Goal: Task Accomplishment & Management: Manage account settings

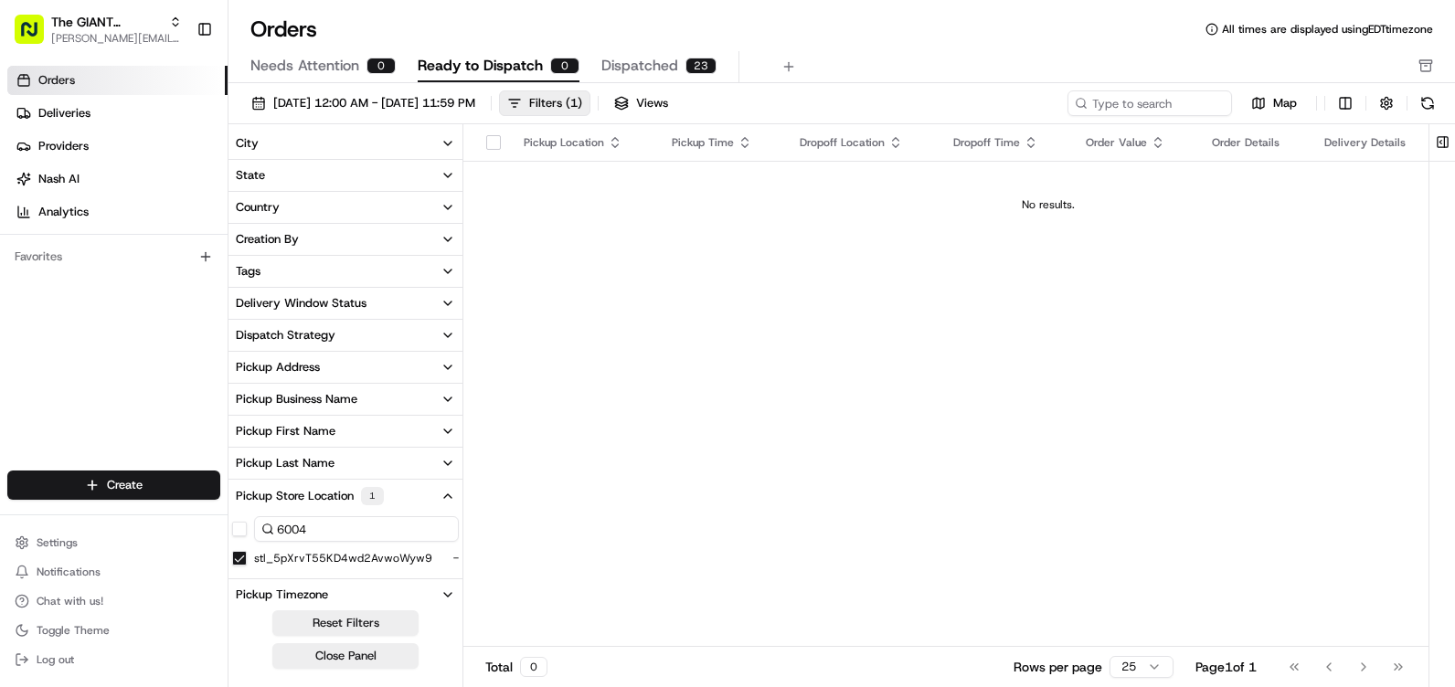
scroll to position [91, 0]
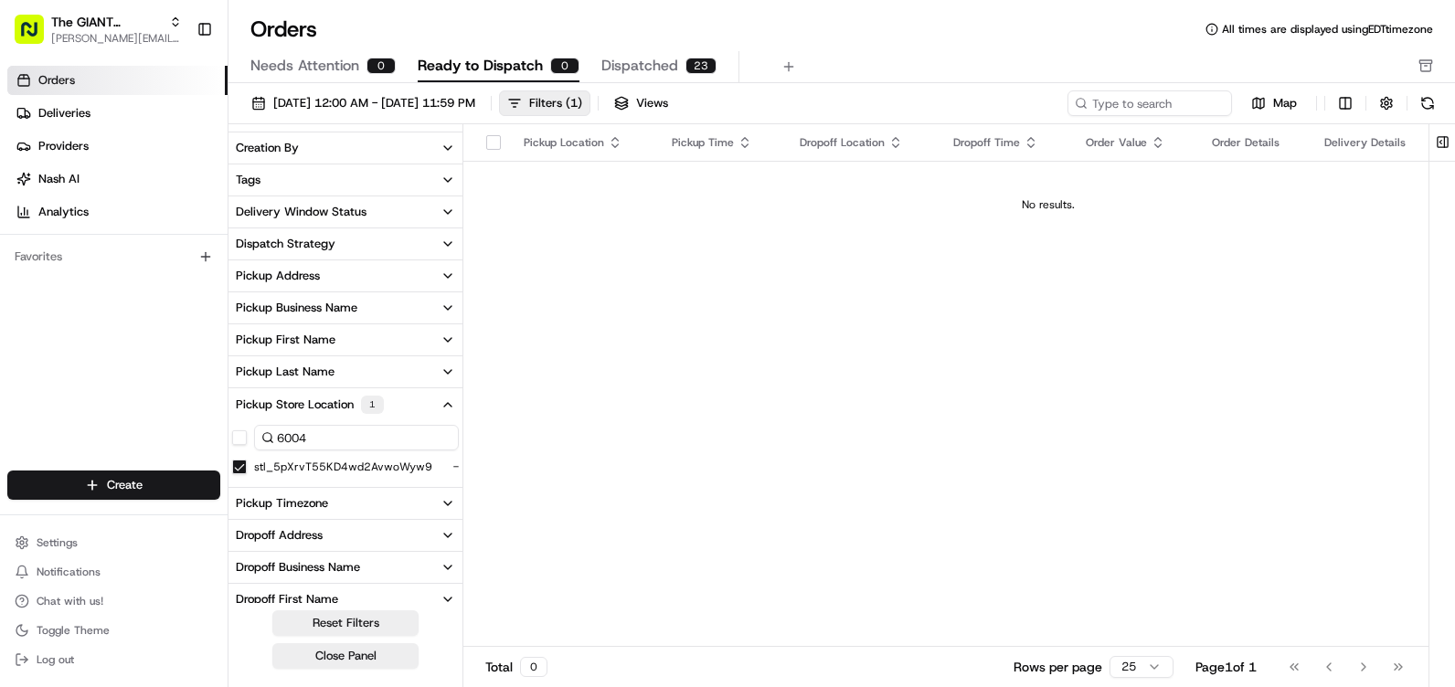
click at [312, 443] on input "6004" at bounding box center [356, 438] width 205 height 26
click at [303, 459] on div "stl_5pXrvT55KD4wd2AvwoWyw9 -" at bounding box center [345, 467] width 234 height 18
click at [243, 472] on button "stl_5pXrvT55KD4wd2AvwoWyw9" at bounding box center [239, 467] width 15 height 15
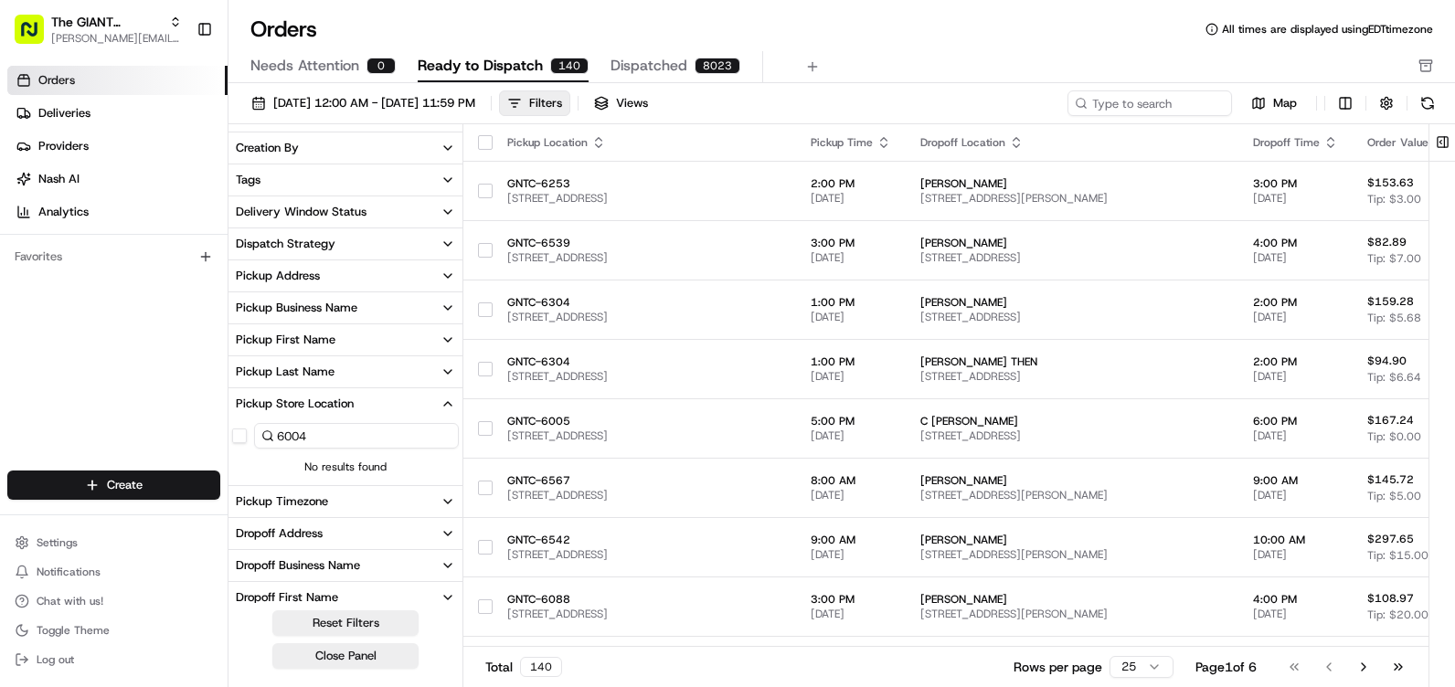
click at [310, 440] on input "6004" at bounding box center [356, 436] width 205 height 26
click at [300, 442] on input "6004" at bounding box center [356, 436] width 205 height 26
click at [322, 439] on input "6004" at bounding box center [356, 436] width 205 height 26
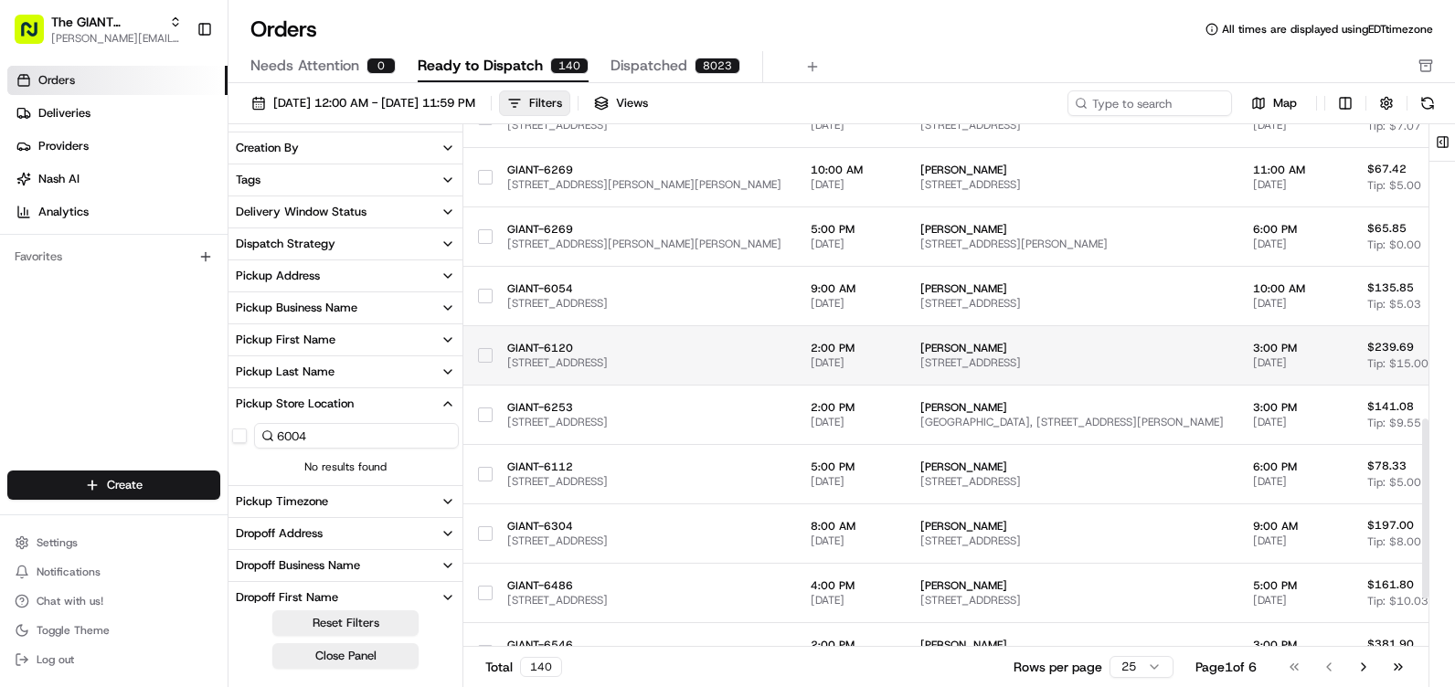
scroll to position [999, 0]
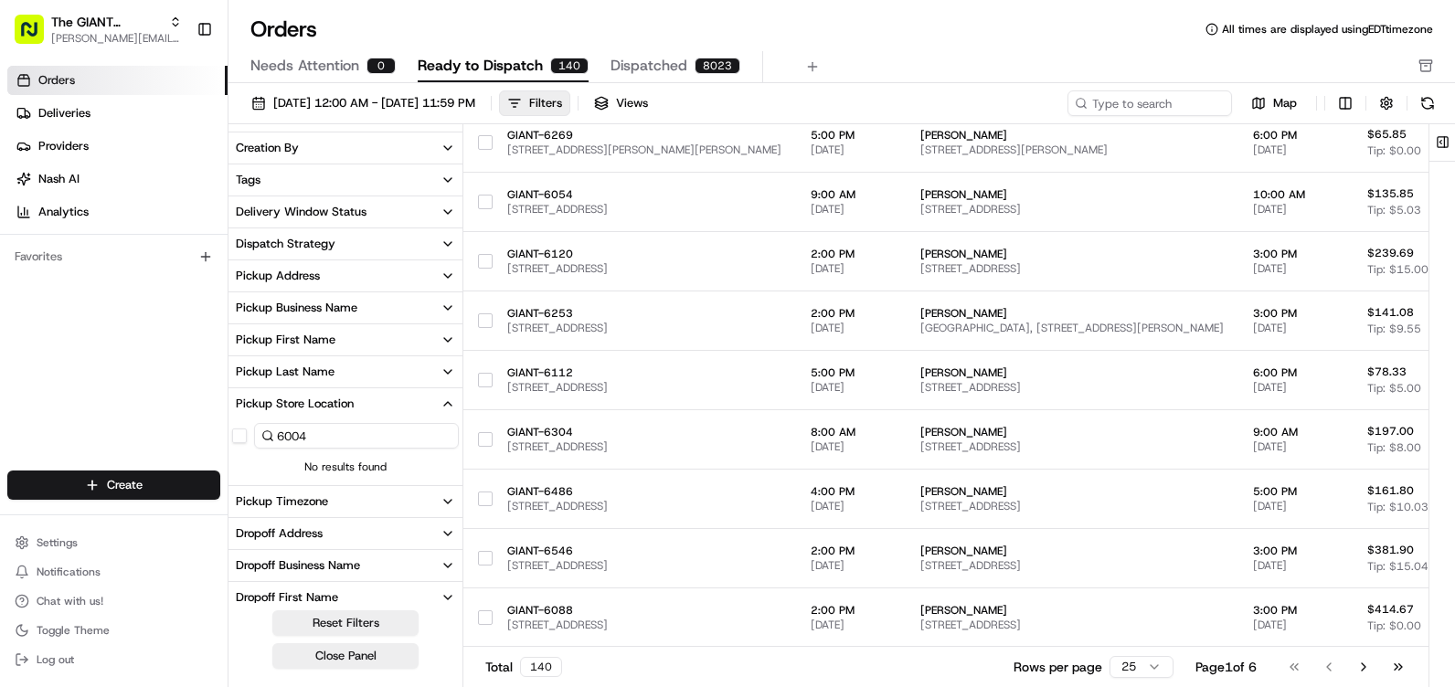
click at [302, 595] on div "Dropoff First Name" at bounding box center [287, 597] width 102 height 16
click at [76, 80] on link "Orders" at bounding box center [117, 80] width 220 height 29
click at [75, 80] on span "Orders" at bounding box center [56, 80] width 37 height 16
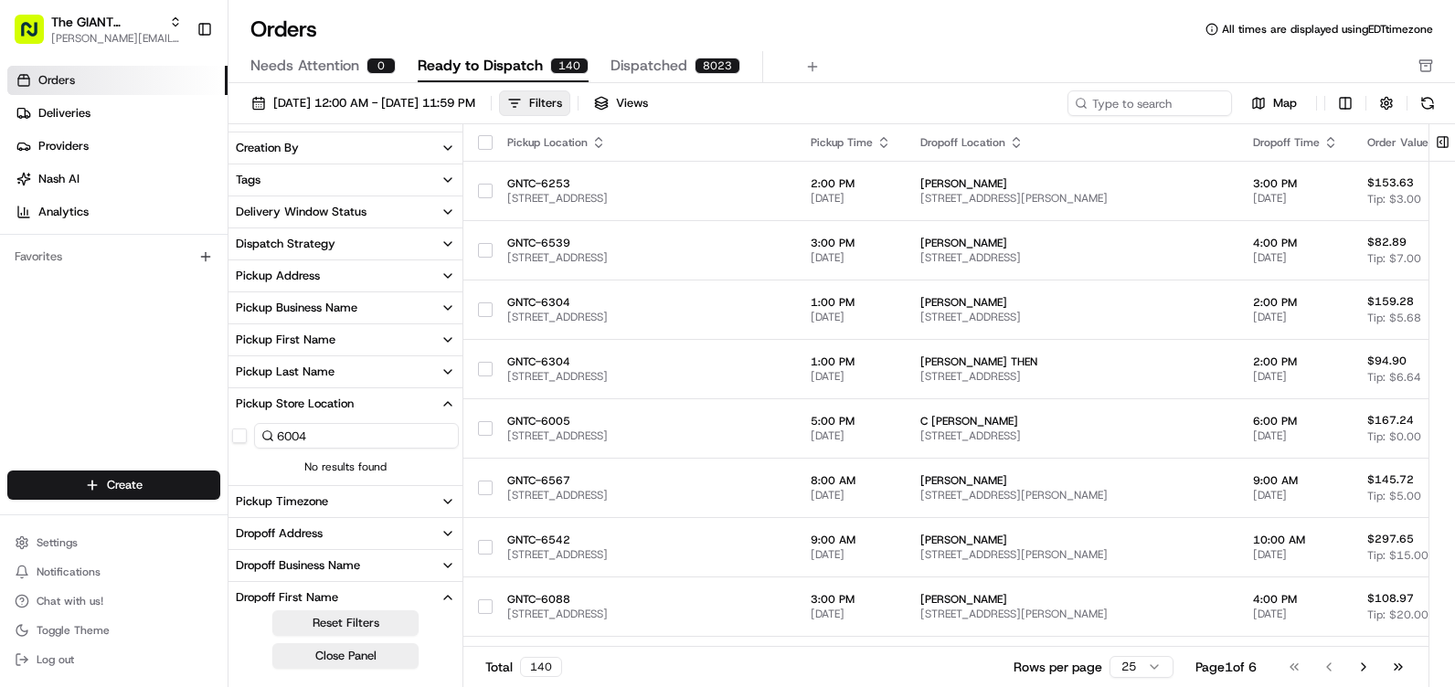
click at [330, 436] on input "6004" at bounding box center [356, 436] width 205 height 26
click at [240, 434] on button "button" at bounding box center [239, 436] width 15 height 15
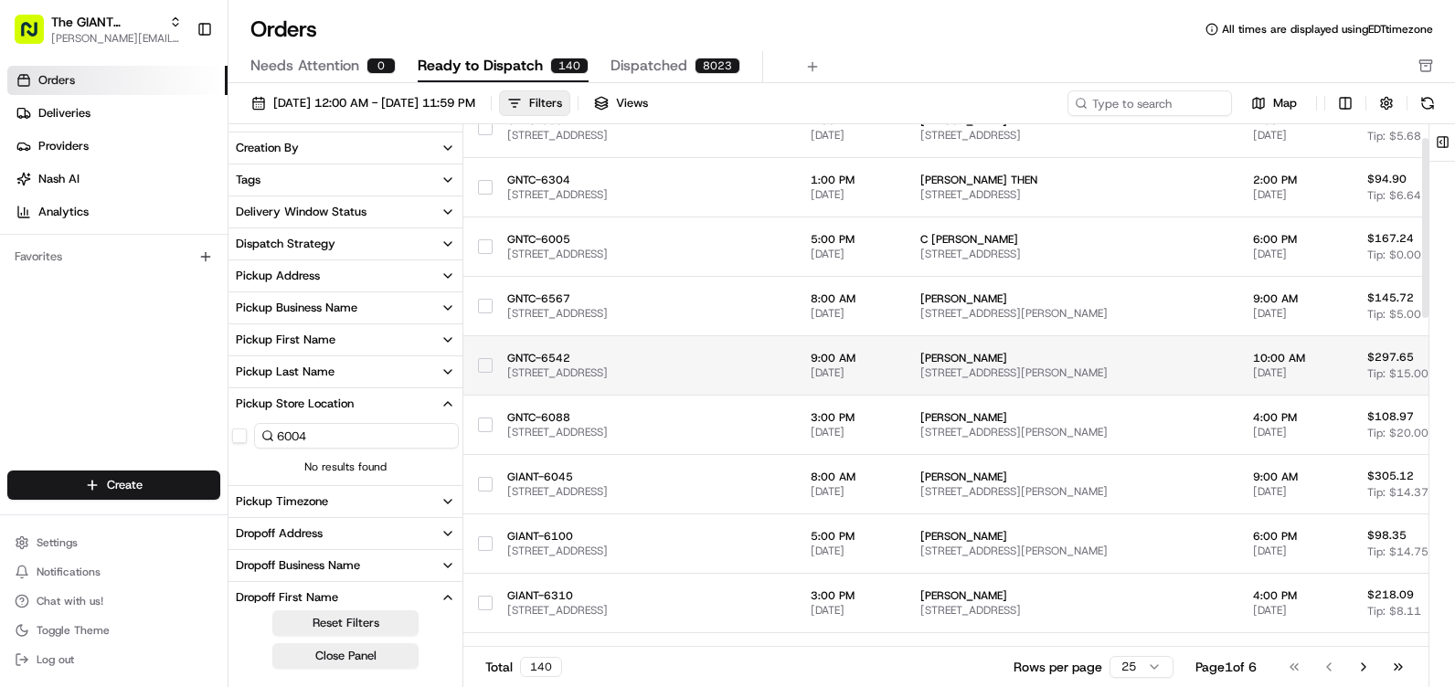
scroll to position [183, 0]
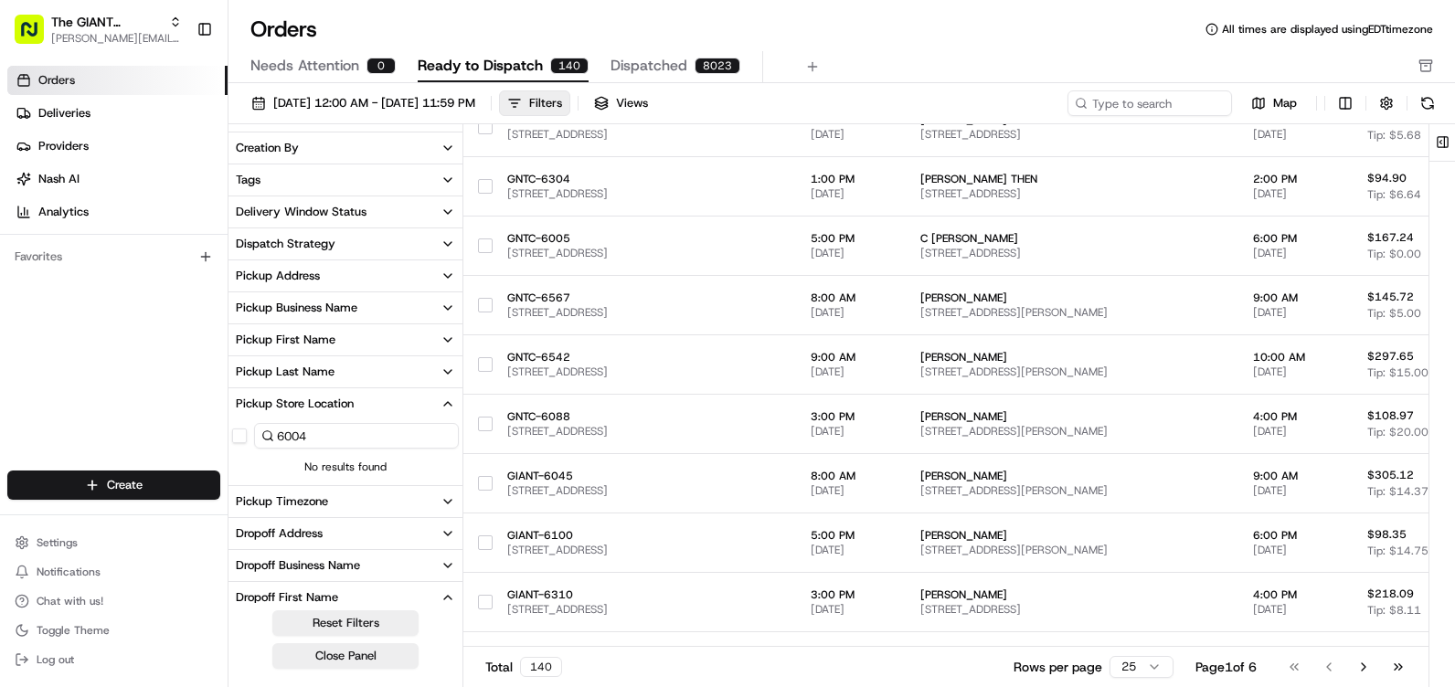
click at [402, 440] on input "6004" at bounding box center [356, 436] width 205 height 26
click at [290, 392] on button "Pickup Store Location" at bounding box center [345, 403] width 234 height 31
click at [327, 405] on div "Pickup Store Location" at bounding box center [295, 404] width 118 height 16
click at [333, 441] on input "6004" at bounding box center [356, 436] width 205 height 26
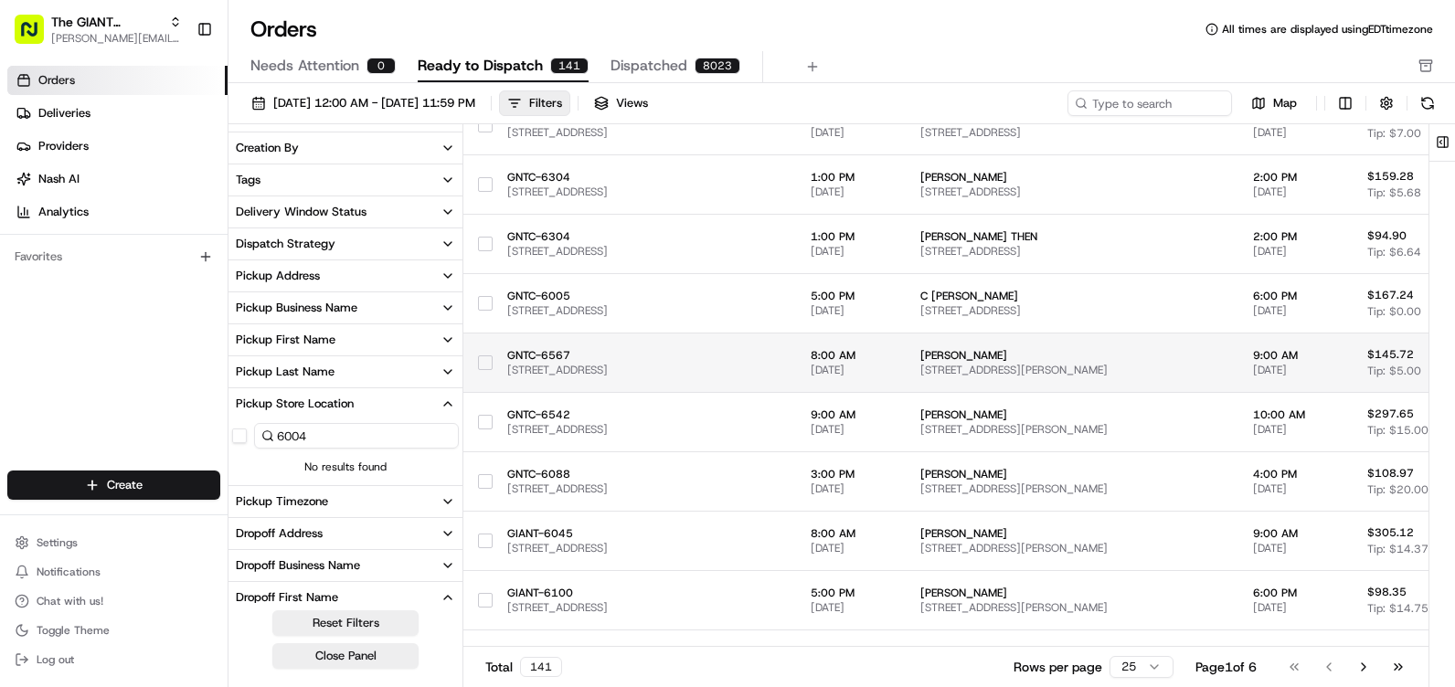
scroll to position [0, 0]
